Goal: Task Accomplishment & Management: Use online tool/utility

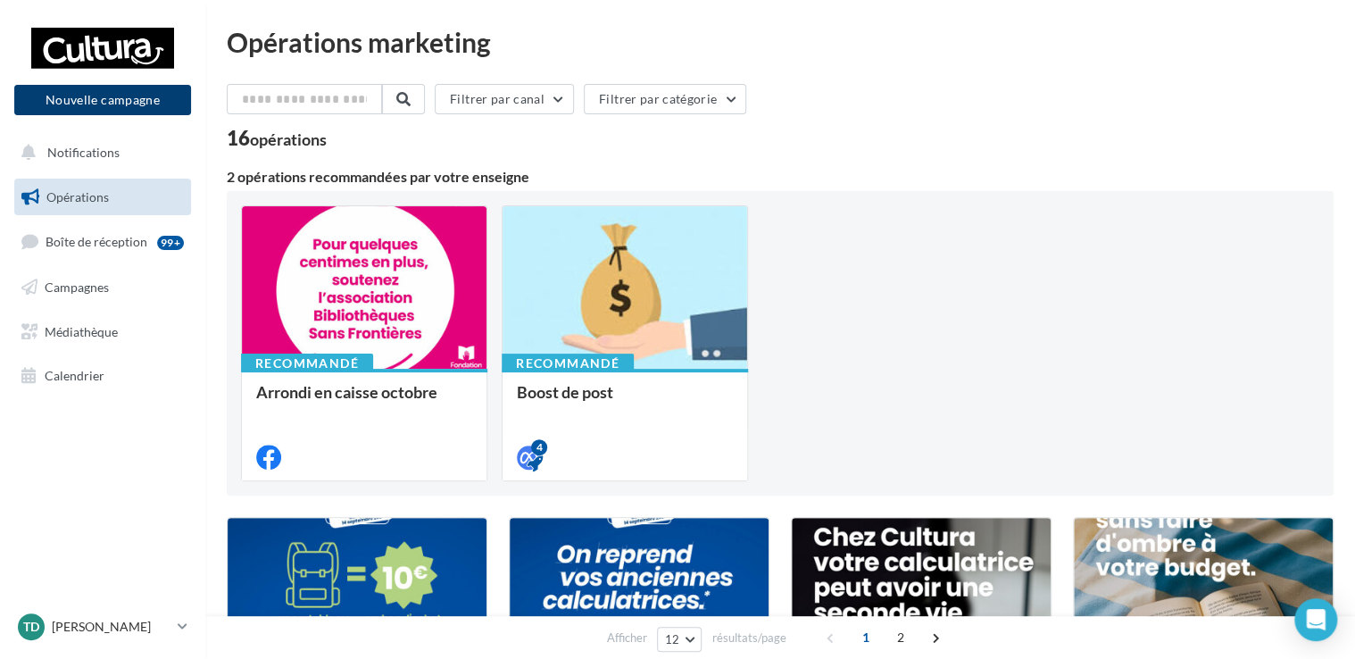
click at [116, 104] on button "Nouvelle campagne" at bounding box center [102, 100] width 177 height 30
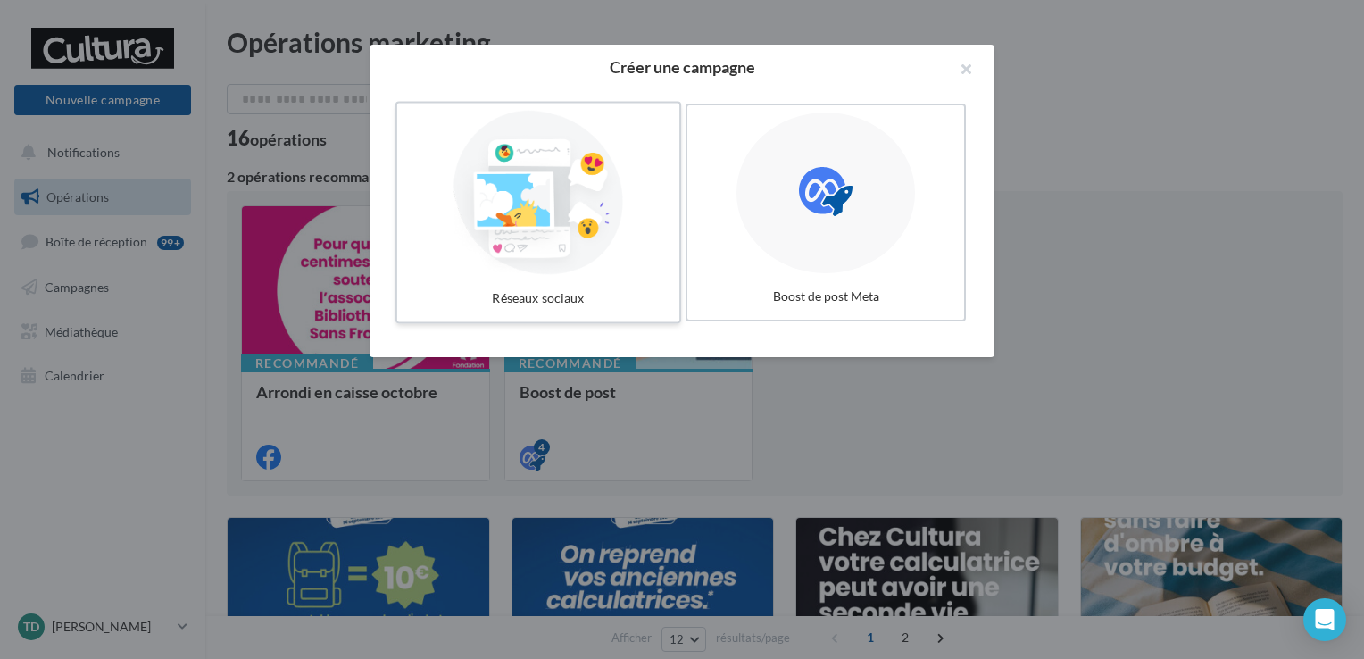
click at [584, 189] on div at bounding box center [538, 193] width 268 height 164
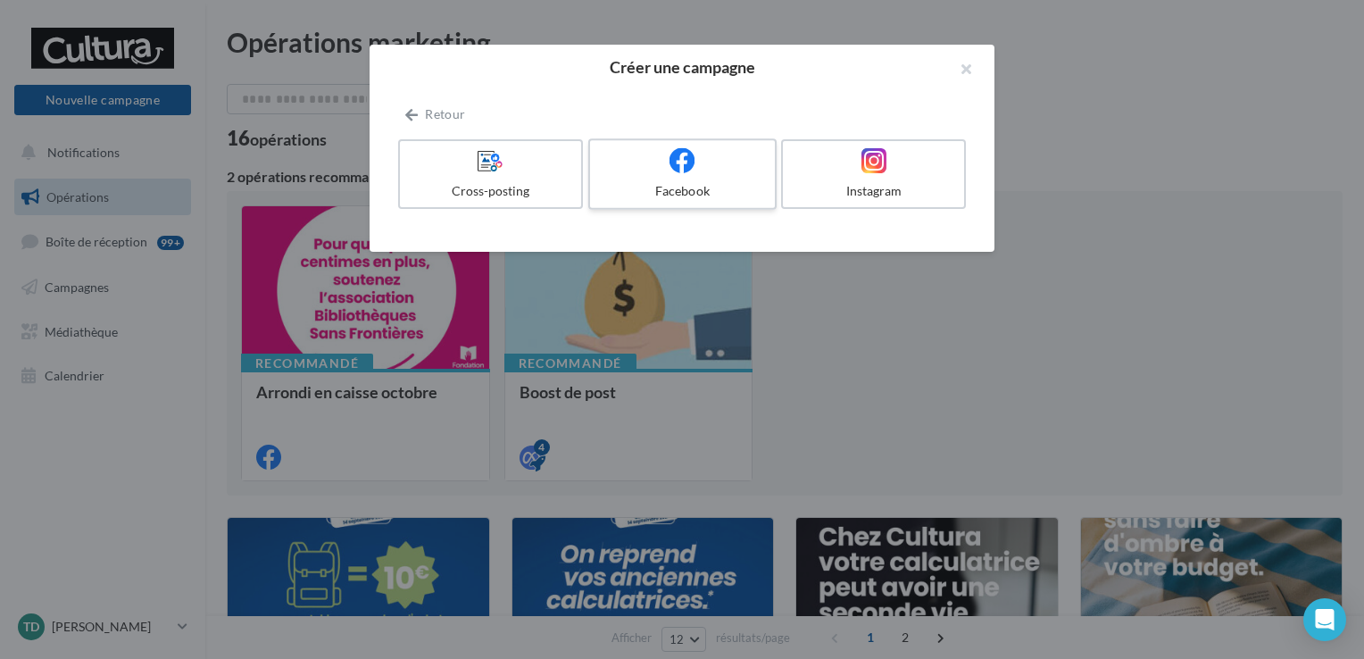
click at [685, 183] on div "Facebook" at bounding box center [682, 191] width 170 height 18
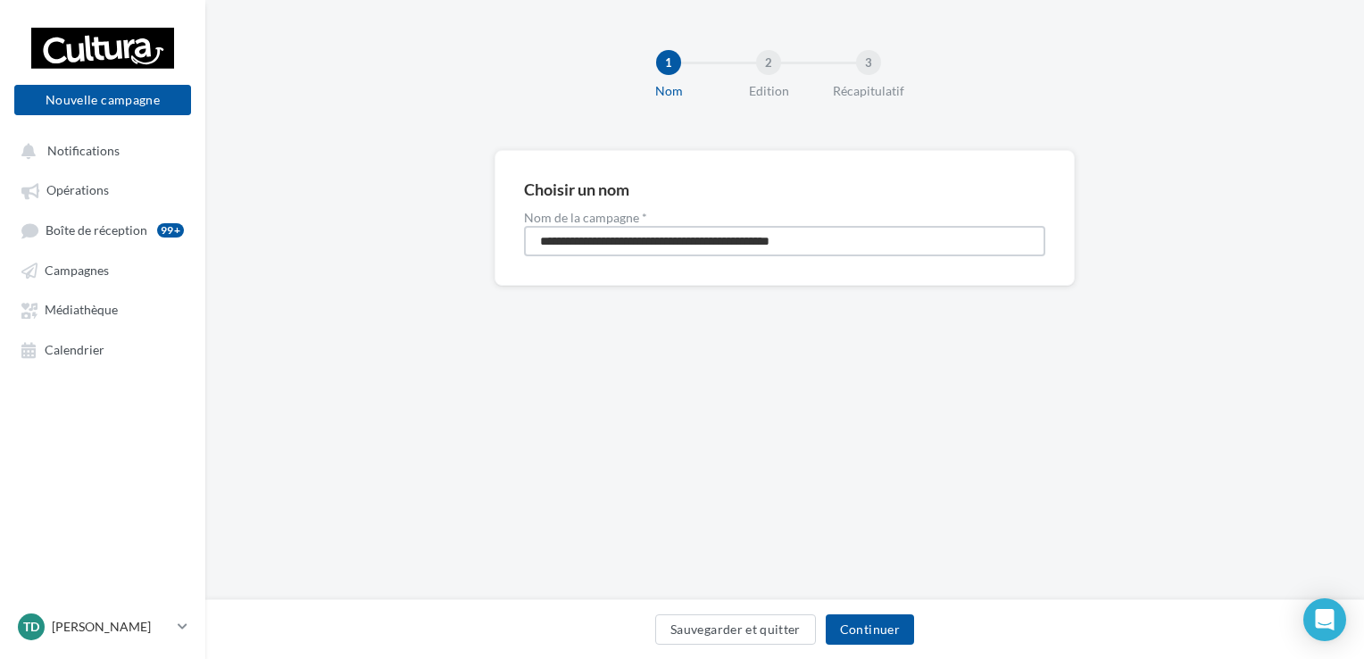
drag, startPoint x: 860, startPoint y: 234, endPoint x: 451, endPoint y: 262, distance: 410.7
click at [451, 262] on div "**********" at bounding box center [784, 246] width 1159 height 193
type input "**********"
click at [878, 640] on button "Continuer" at bounding box center [870, 629] width 88 height 30
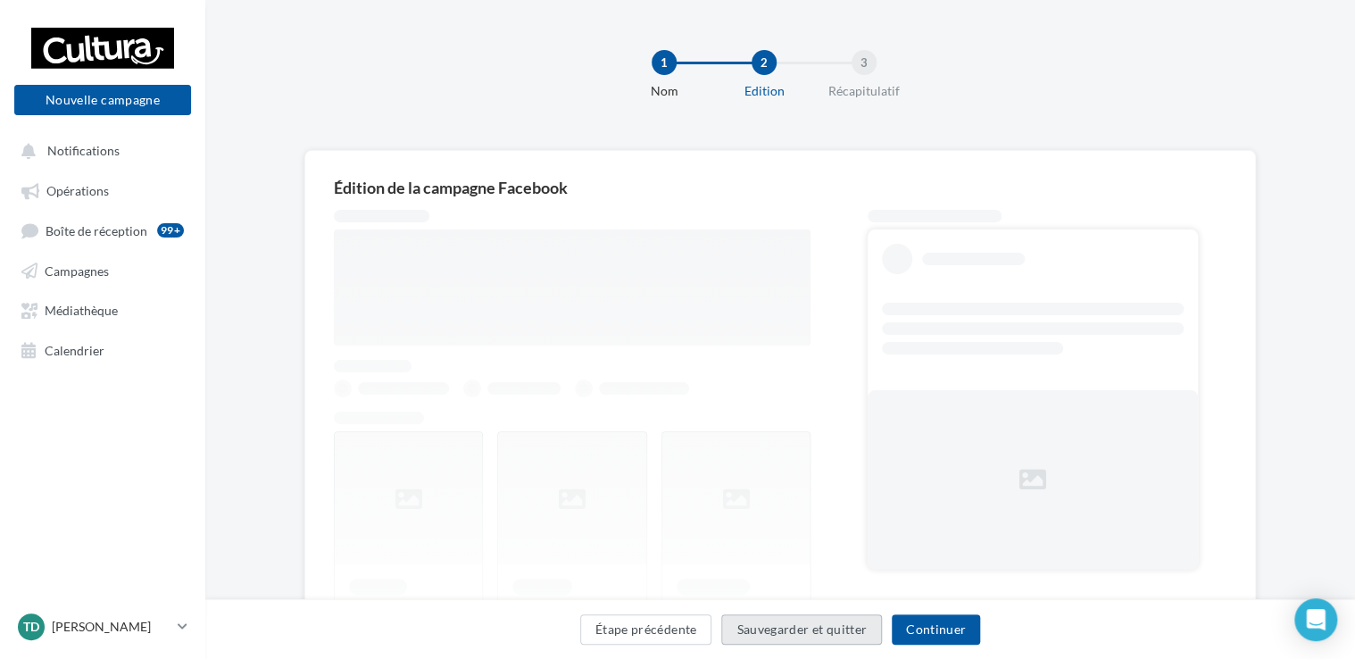
click at [878, 640] on button "Sauvegarder et quitter" at bounding box center [801, 629] width 161 height 30
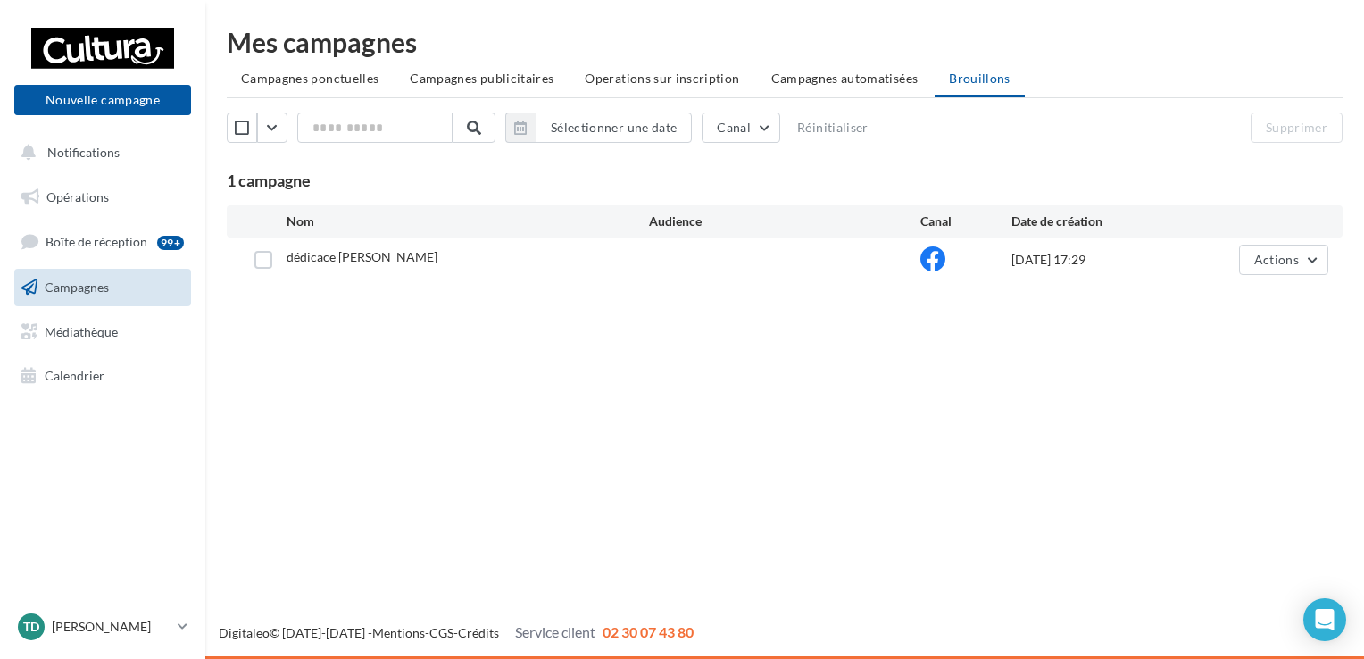
click at [878, 640] on div "Digitaleo © 2015-2025 - Mentions - CGS - Crédits Service client 02 30 07 43 80" at bounding box center [784, 632] width 1159 height 21
click at [1267, 262] on span "Actions" at bounding box center [1276, 259] width 45 height 15
click at [1175, 313] on button "Editer" at bounding box center [1239, 301] width 179 height 46
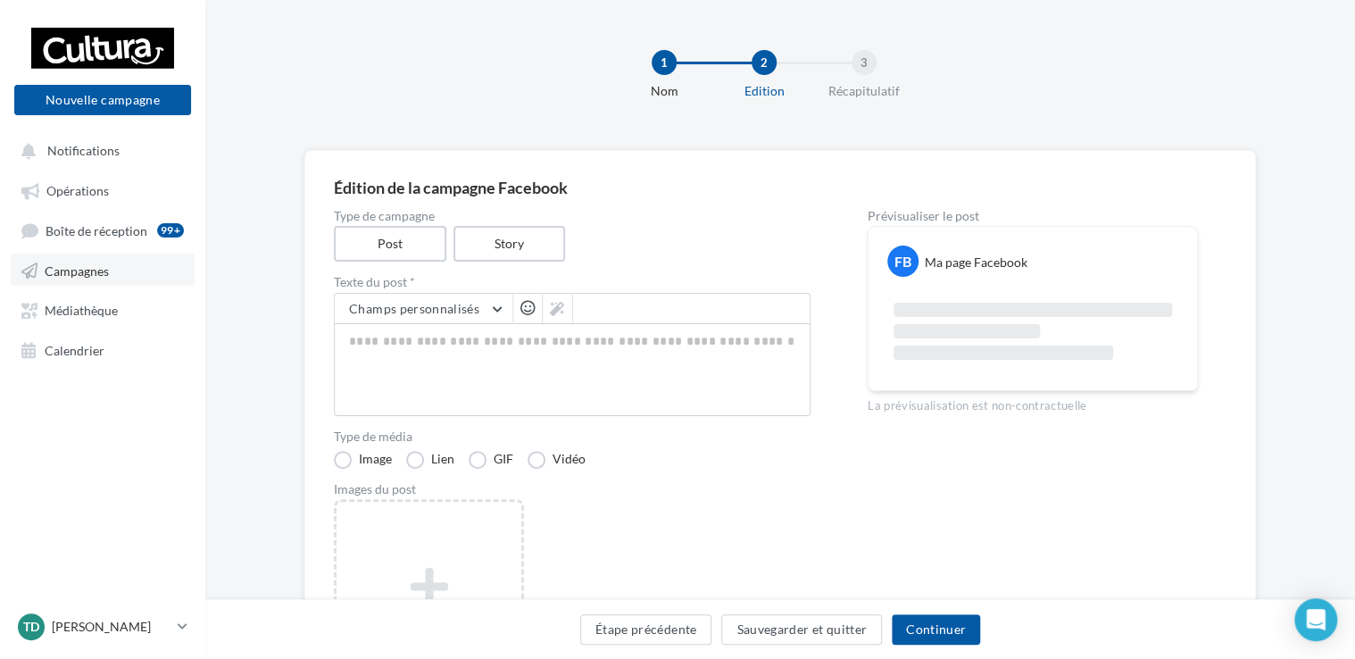
click at [94, 267] on span "Campagnes" at bounding box center [77, 269] width 64 height 15
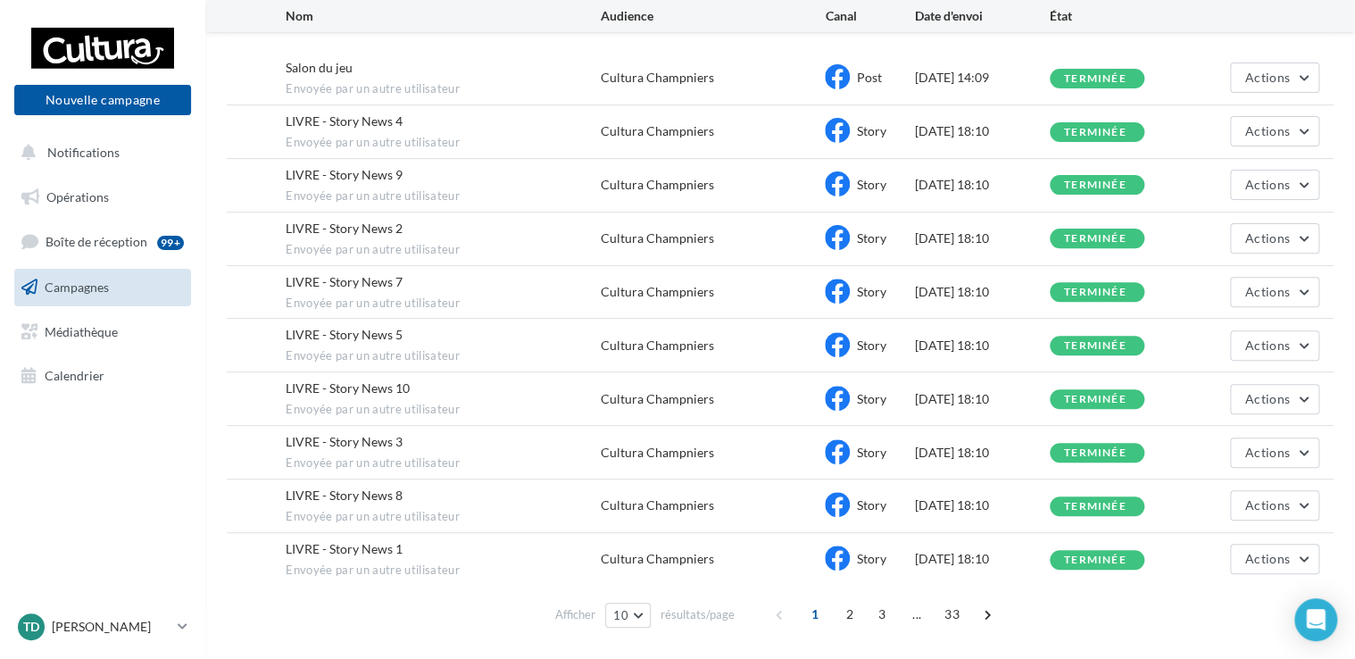
scroll to position [230, 0]
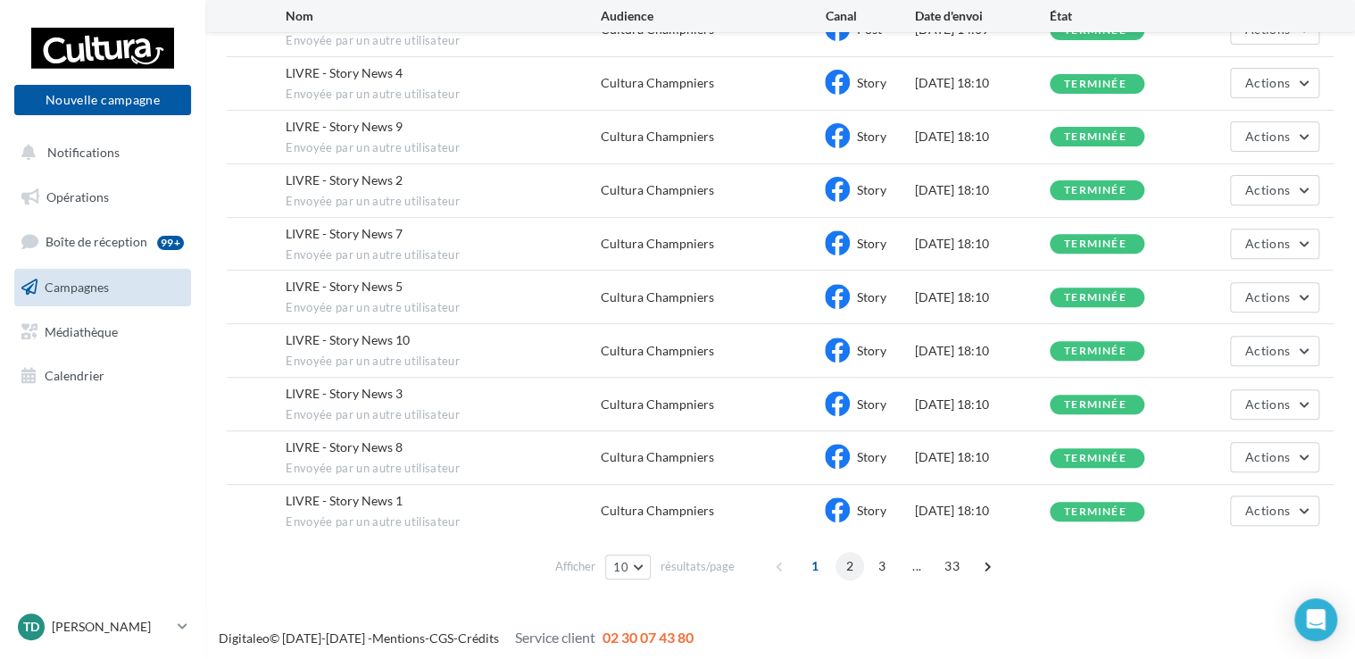
click at [851, 559] on span "2" at bounding box center [849, 566] width 29 height 29
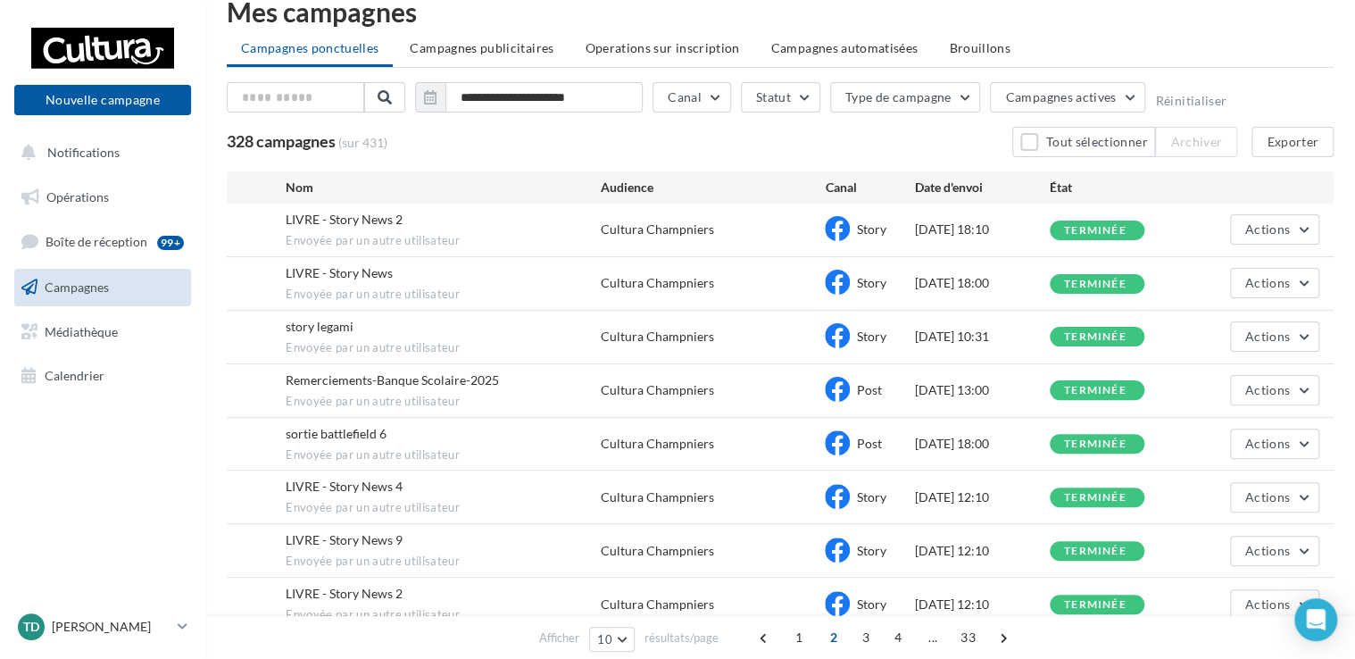
scroll to position [18, 0]
